Goal: Task Accomplishment & Management: Manage account settings

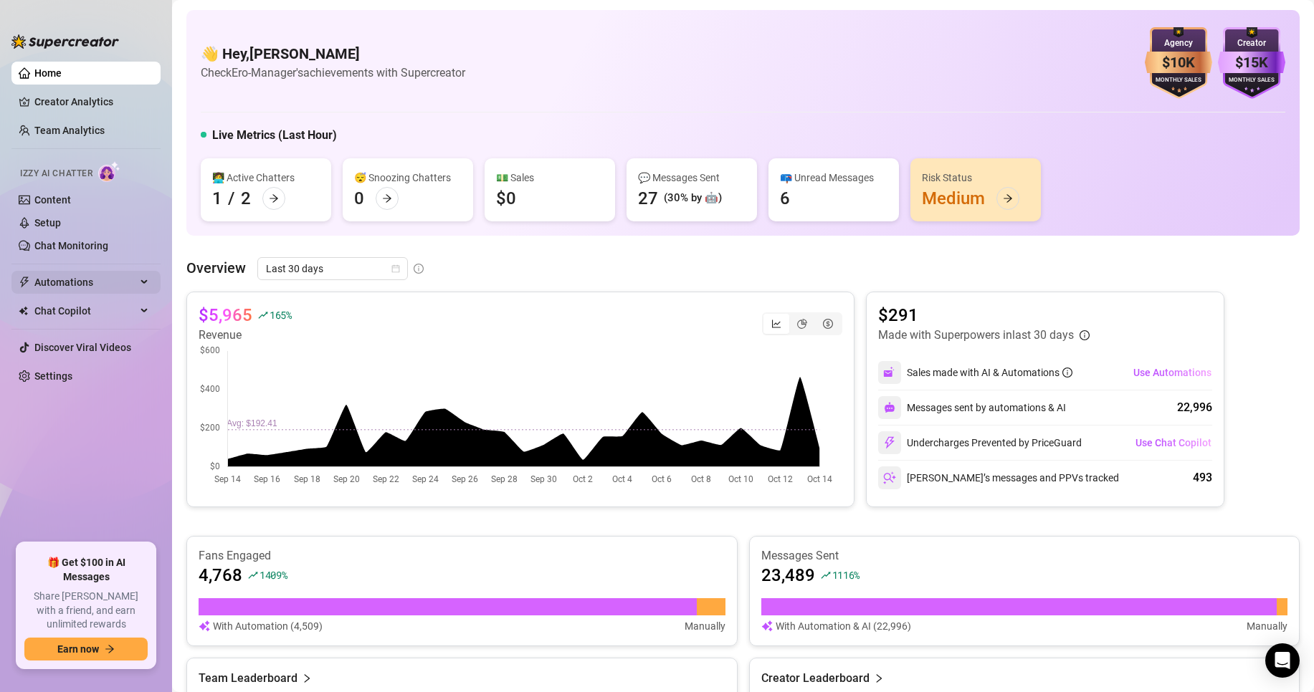
click at [149, 280] on div "Automations" at bounding box center [85, 282] width 149 height 23
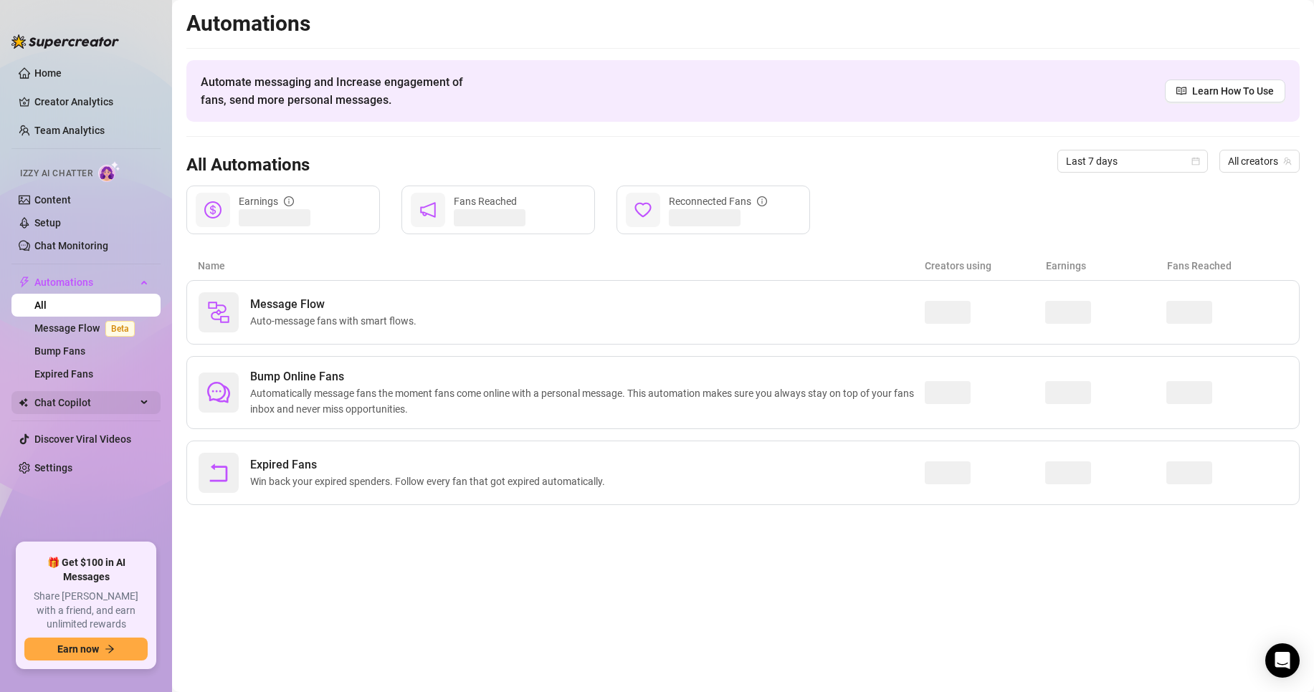
click at [147, 405] on div "Chat Copilot" at bounding box center [85, 402] width 149 height 23
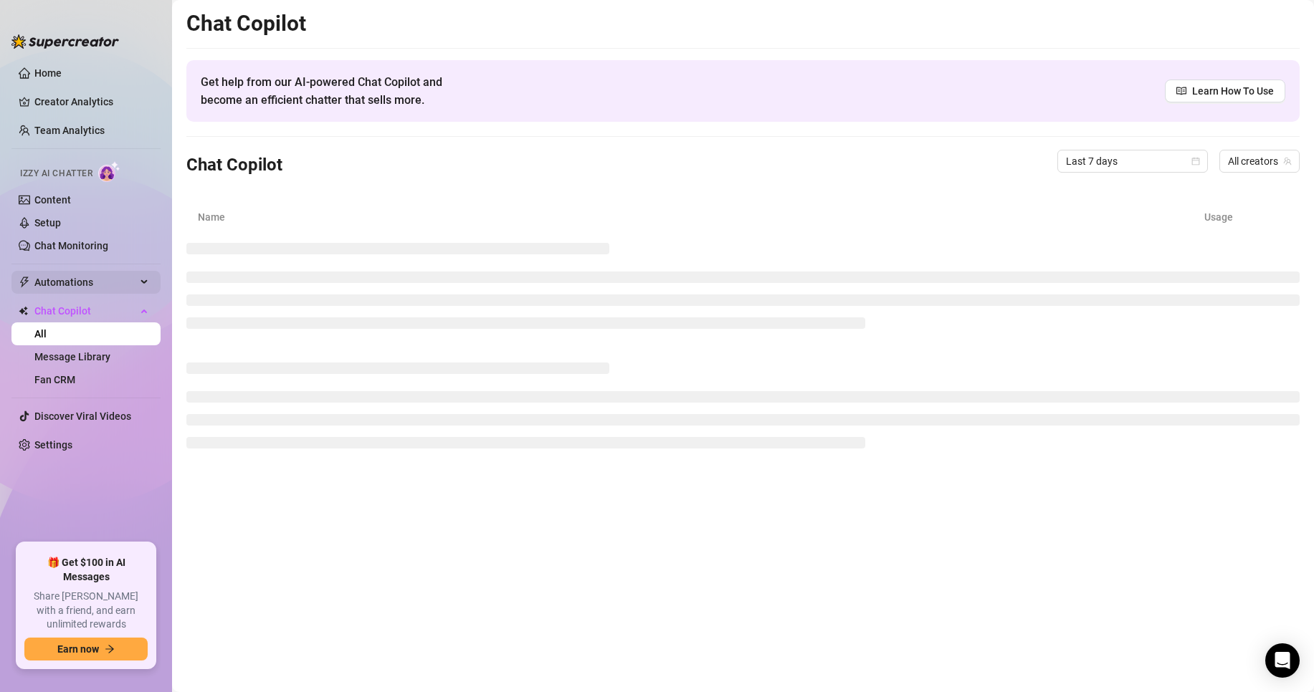
click at [146, 282] on div "Automations" at bounding box center [85, 282] width 149 height 23
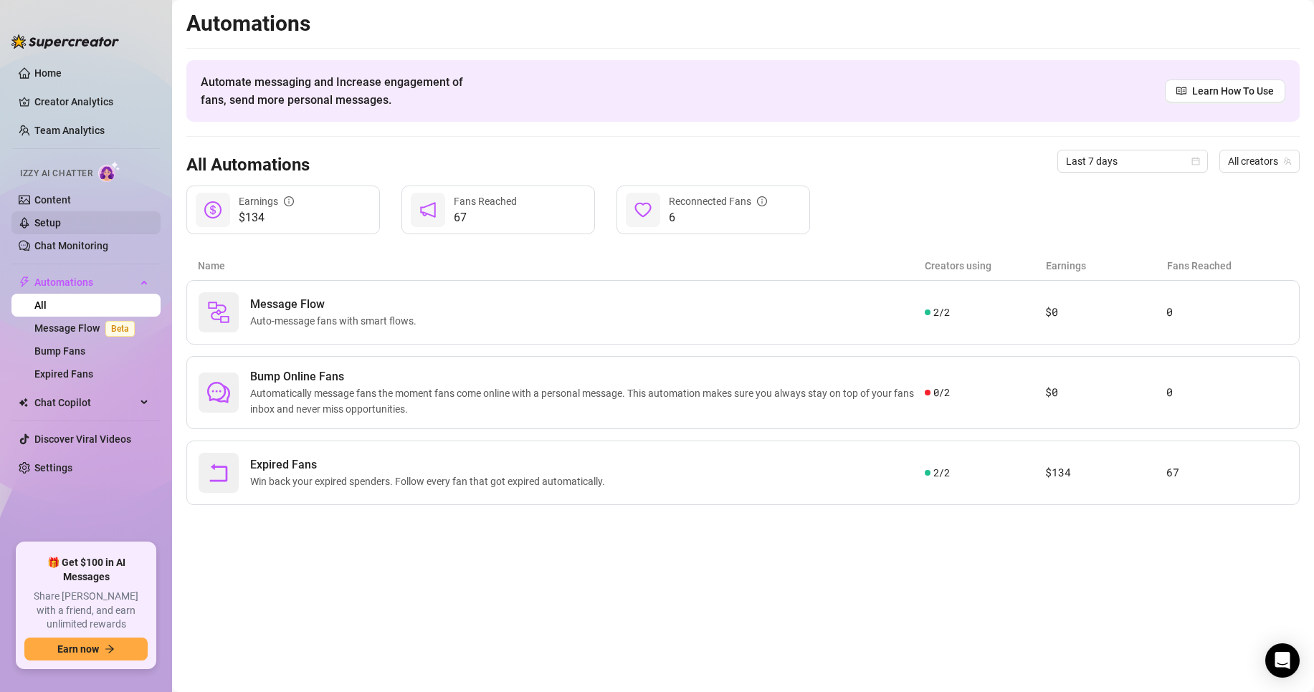
click at [52, 221] on link "Setup" at bounding box center [47, 222] width 27 height 11
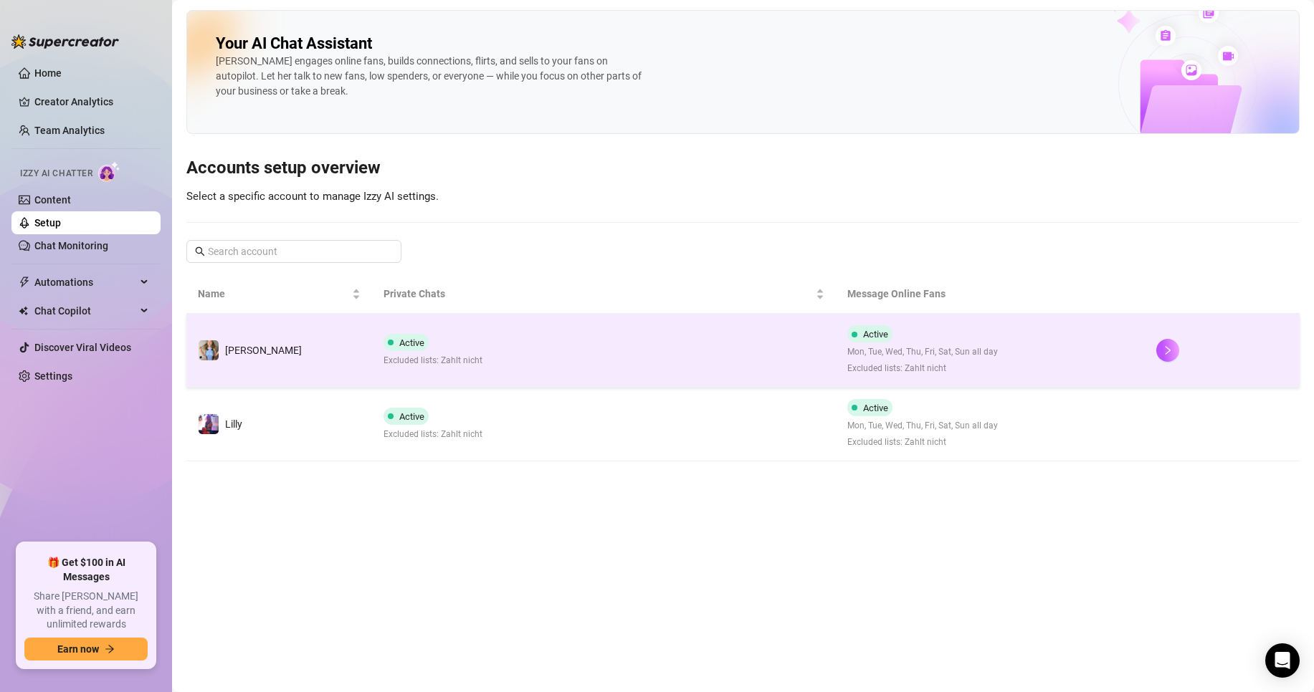
click at [421, 346] on span "Active" at bounding box center [411, 343] width 25 height 11
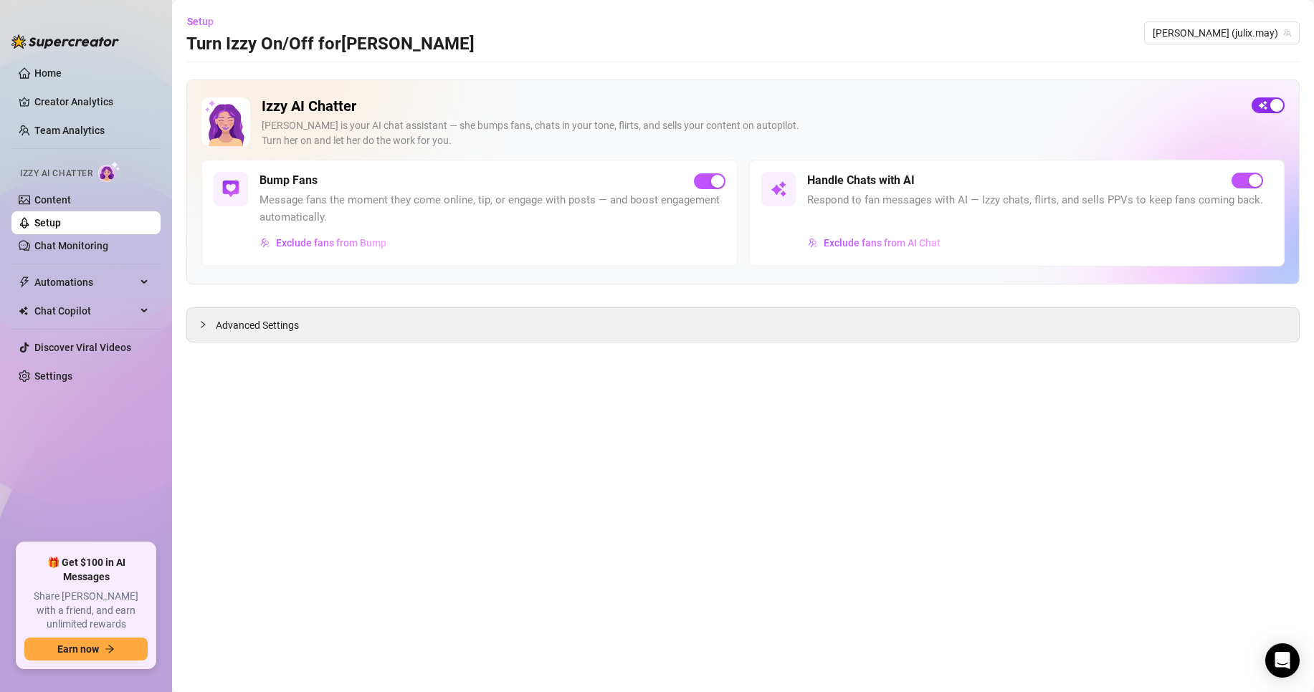
click at [1259, 105] on span "button" at bounding box center [1268, 105] width 33 height 16
click at [1243, 184] on button "button" at bounding box center [1247, 181] width 32 height 16
